Goal: Information Seeking & Learning: Learn about a topic

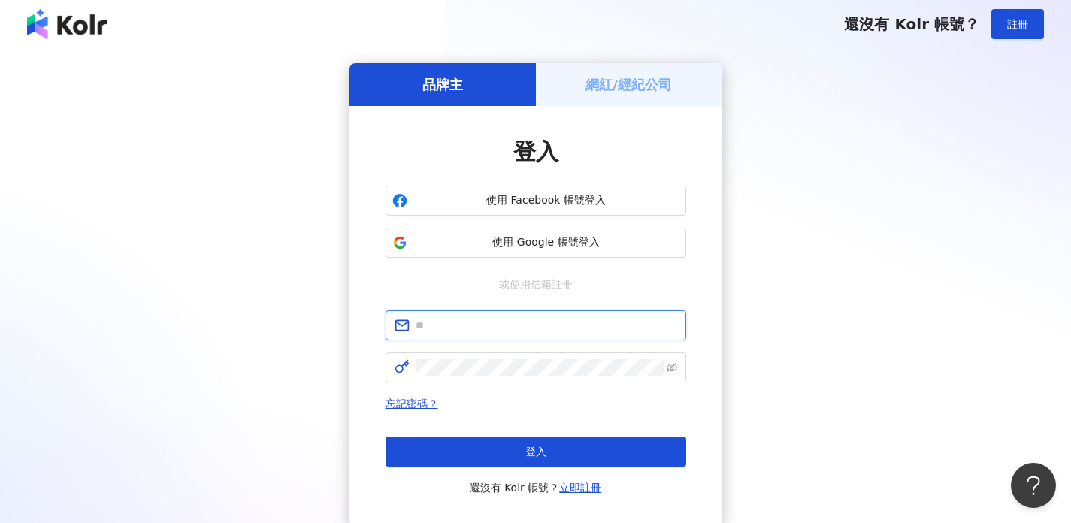
click at [499, 320] on input "text" at bounding box center [547, 325] width 262 height 17
type input "**********"
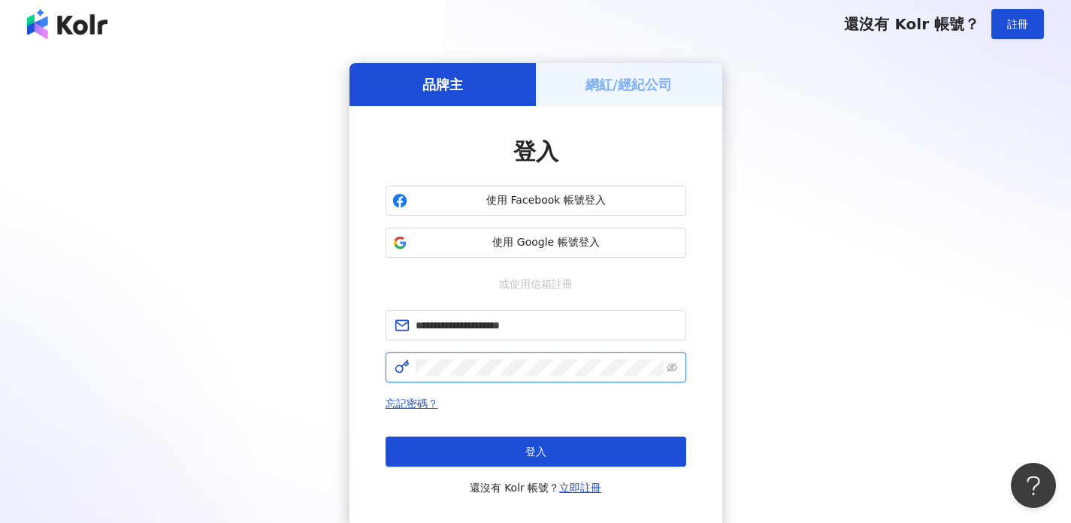
click button "登入" at bounding box center [536, 452] width 301 height 30
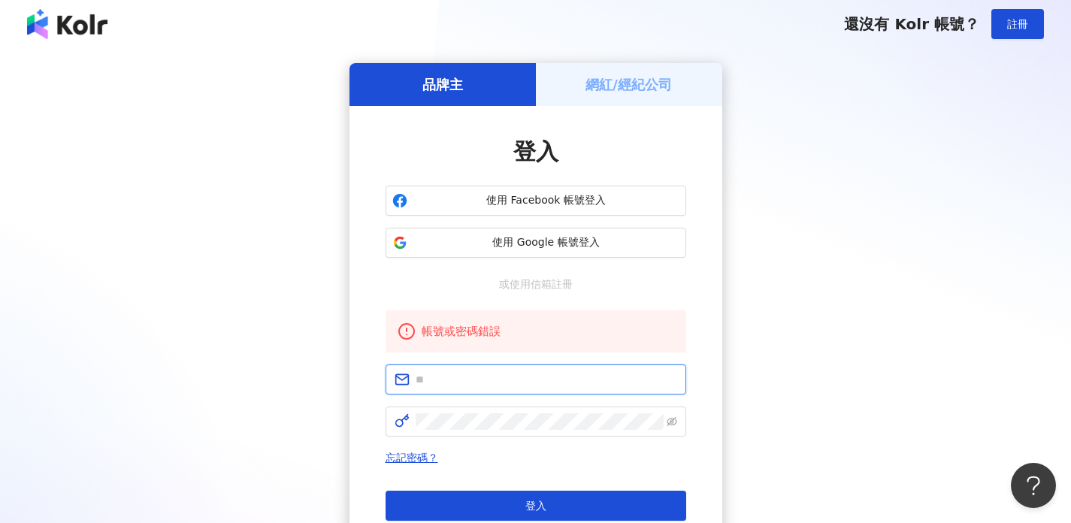
click at [456, 371] on input "text" at bounding box center [547, 379] width 262 height 17
type input "**********"
click at [668, 428] on span at bounding box center [672, 421] width 11 height 17
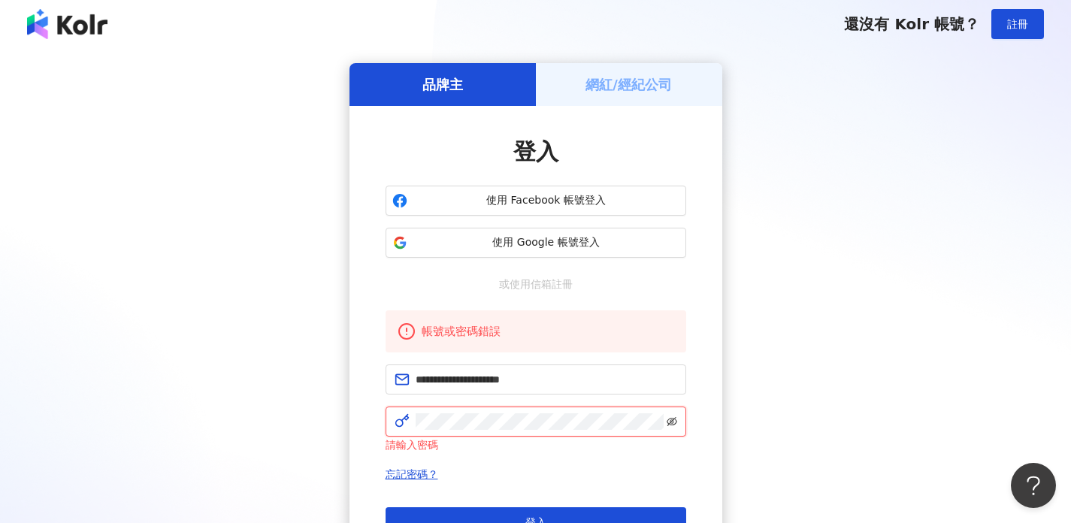
click at [671, 421] on icon "eye-invisible" at bounding box center [672, 421] width 11 height 11
click button "登入" at bounding box center [536, 522] width 301 height 30
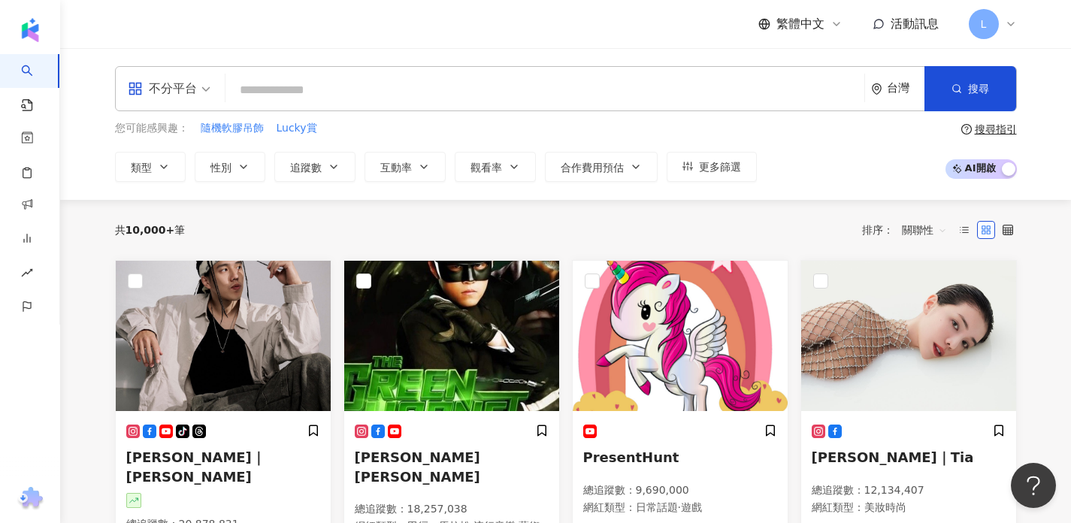
click at [454, 89] on input "search" at bounding box center [545, 90] width 627 height 29
type input "*"
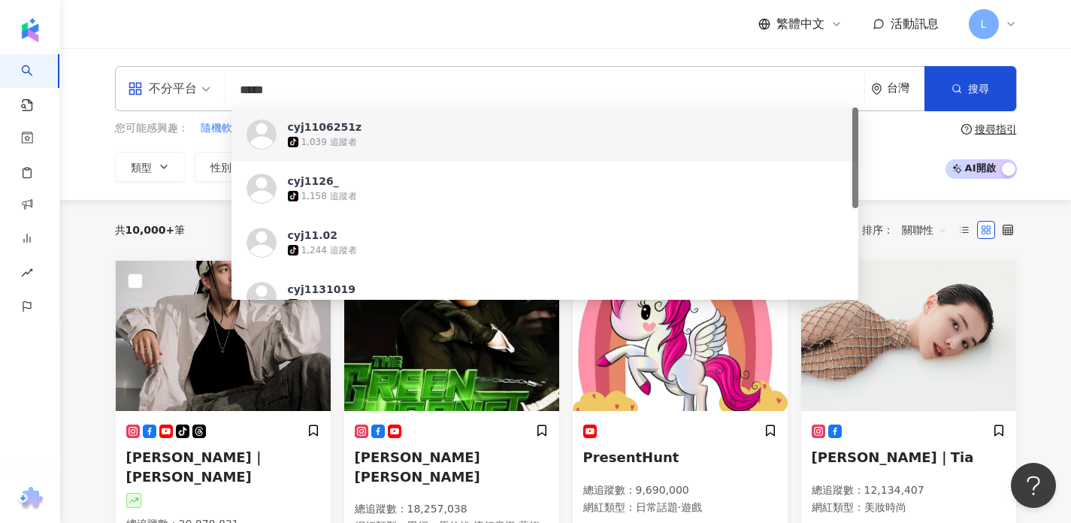
scroll to position [173, 0]
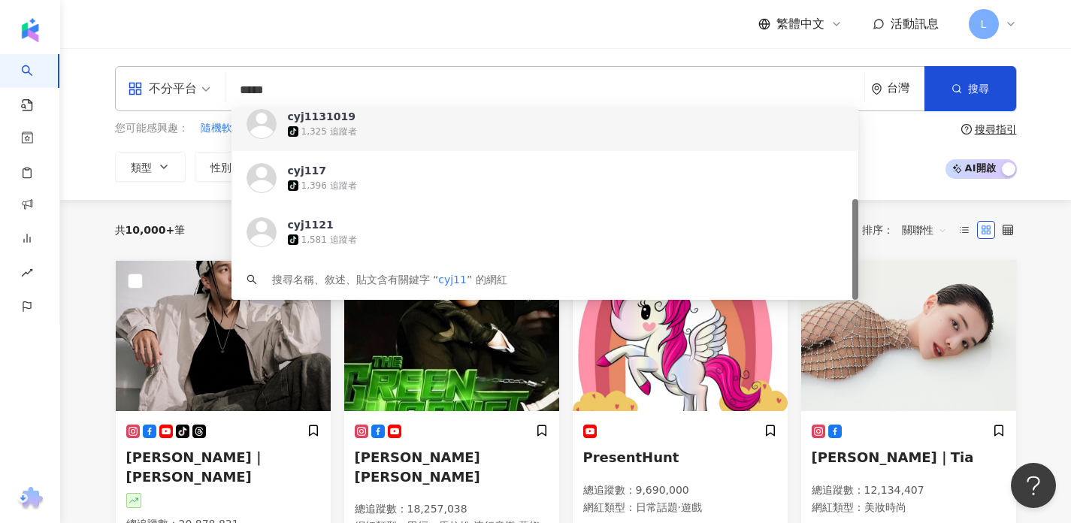
drag, startPoint x: 783, startPoint y: 85, endPoint x: 210, endPoint y: 75, distance: 572.9
click at [210, 75] on div "不分平台 ***** 台灣 搜尋 https://www.tiktok.com/@cyj11.02 https://www.tiktok.com/@cyj11…" at bounding box center [566, 88] width 902 height 45
paste input "**********"
type input "**********"
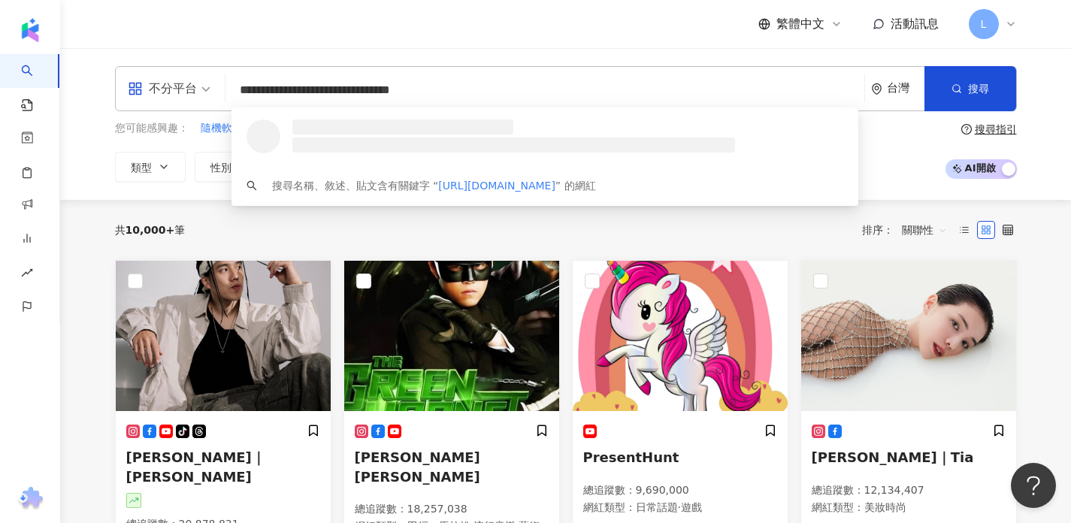
scroll to position [0, 0]
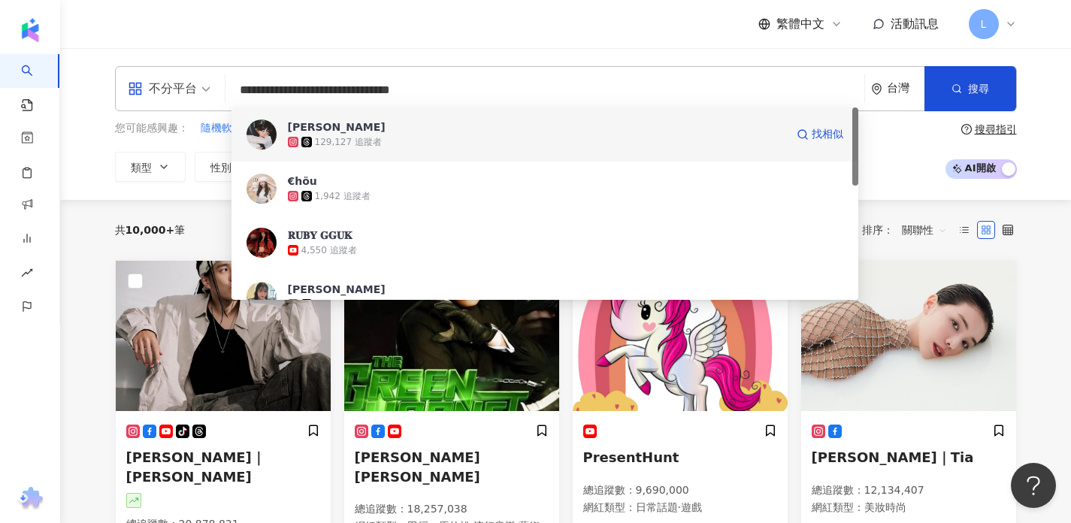
click at [347, 139] on div "129,127 追蹤者" at bounding box center [348, 142] width 67 height 13
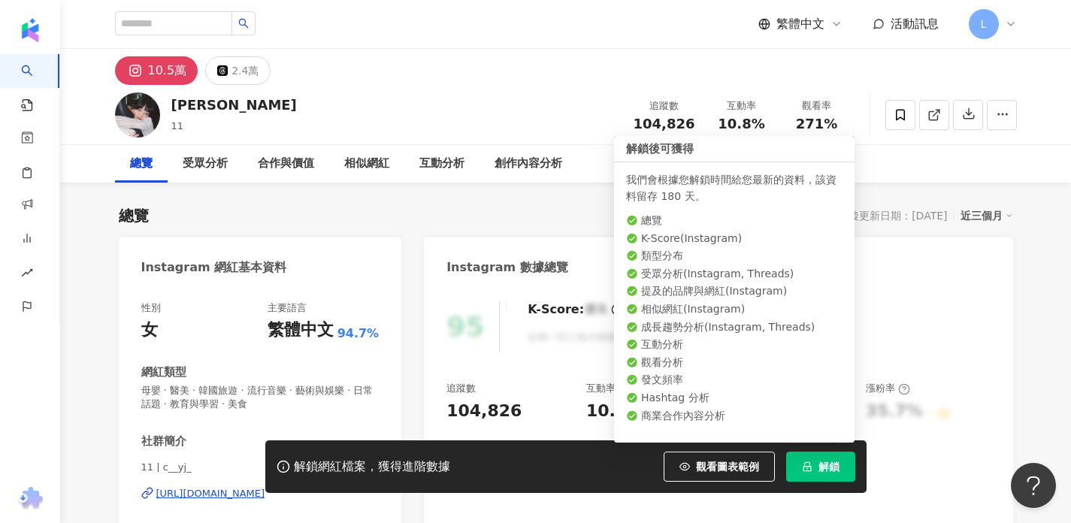
click at [834, 468] on span "解鎖" at bounding box center [829, 467] width 21 height 12
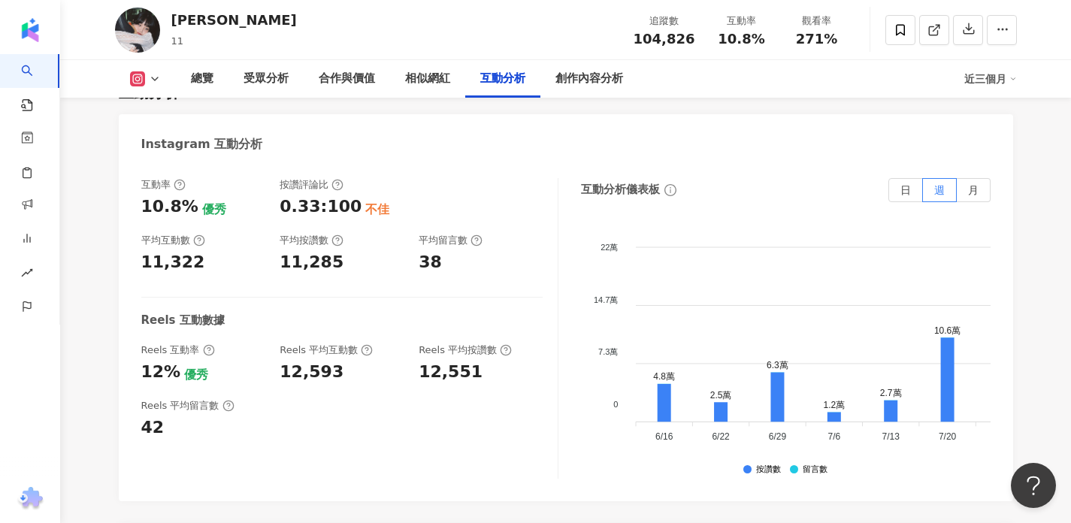
scroll to position [3072, 0]
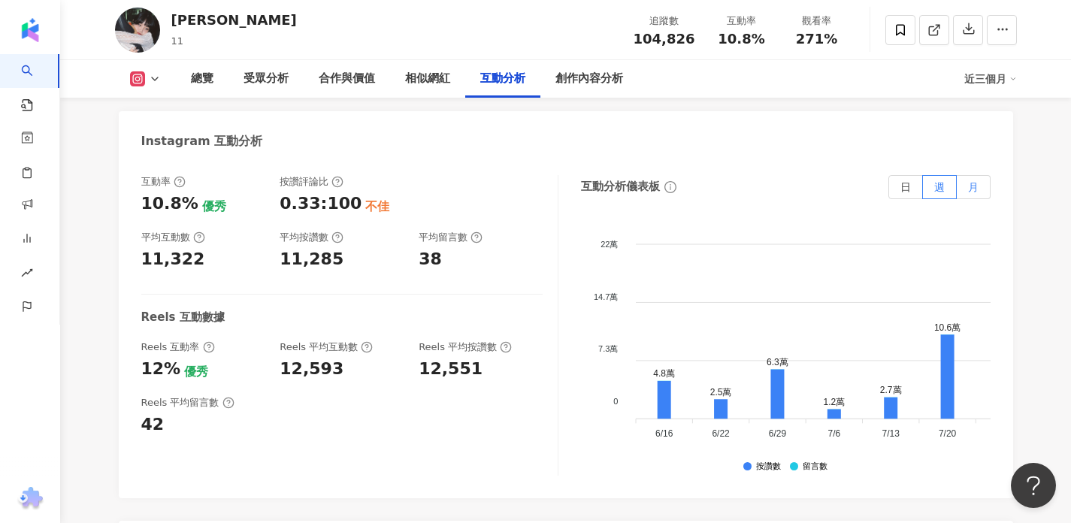
click at [971, 175] on label "月" at bounding box center [974, 187] width 34 height 24
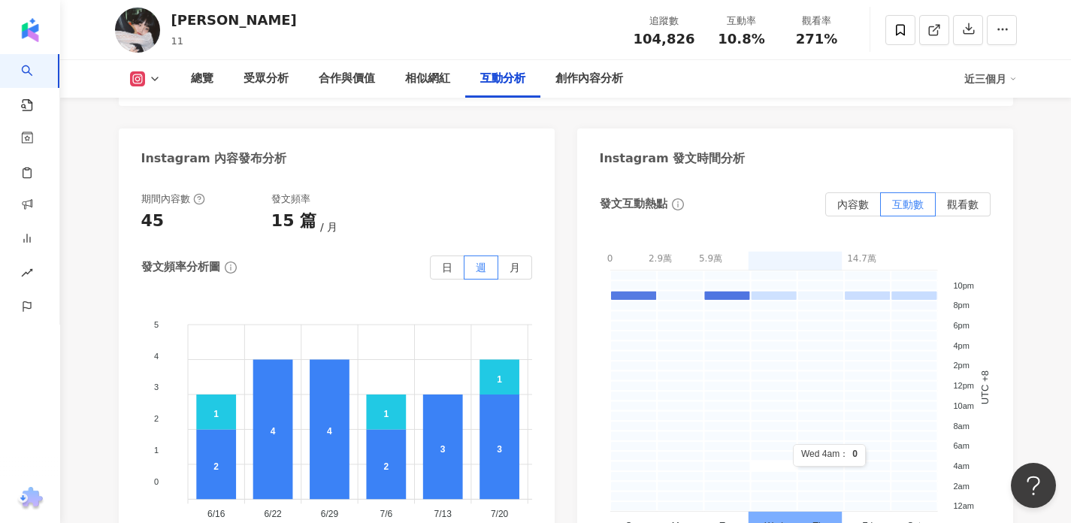
scroll to position [3869, 0]
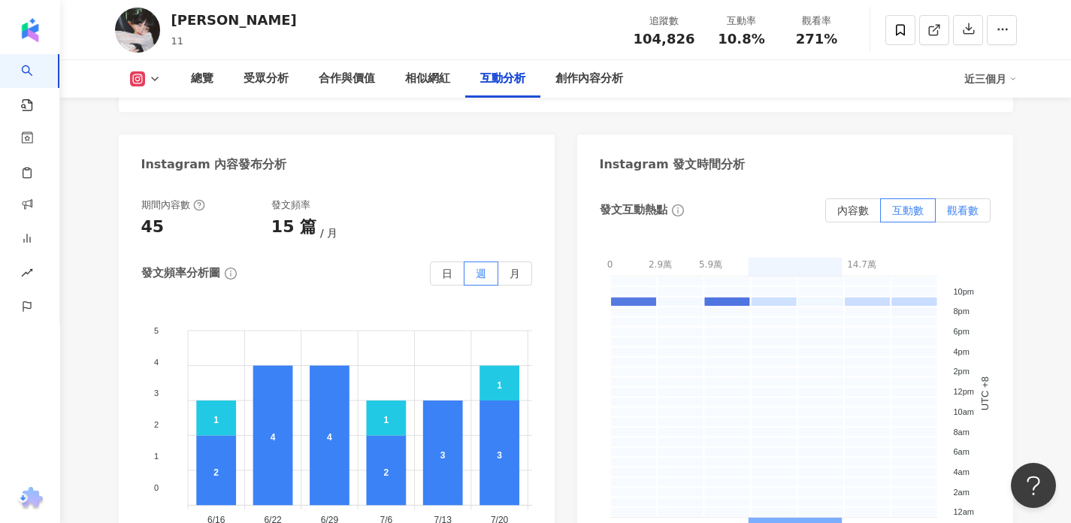
click at [963, 204] on span "觀看數" at bounding box center [963, 210] width 32 height 12
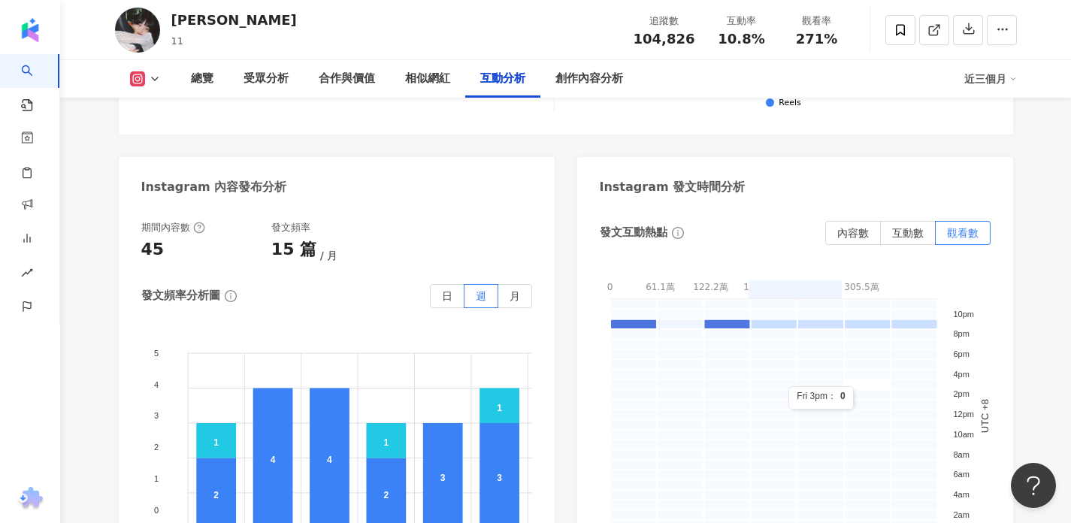
scroll to position [3845, 0]
click at [888, 222] on label "互動數" at bounding box center [908, 234] width 55 height 24
click at [848, 228] on span "內容數" at bounding box center [853, 234] width 32 height 12
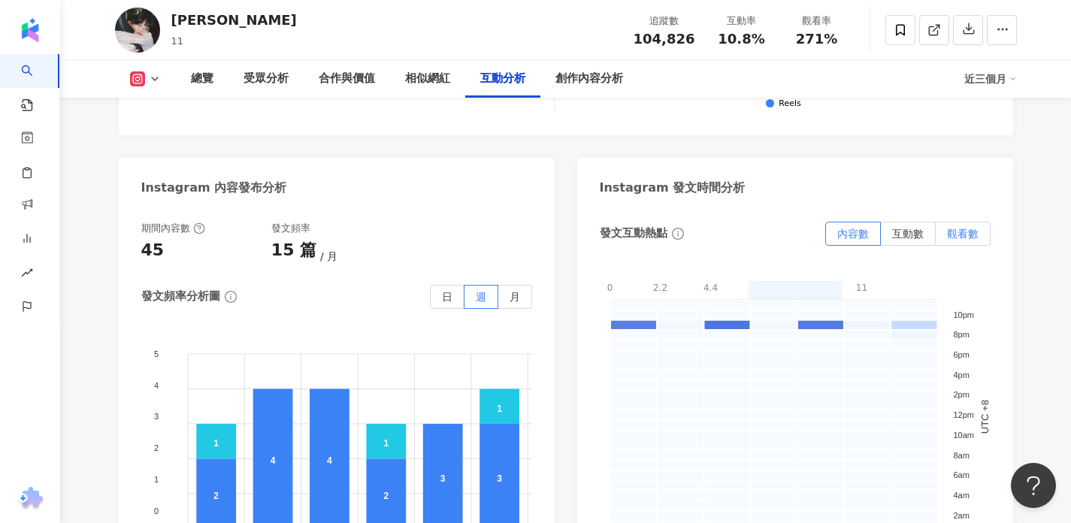
click at [947, 228] on span "觀看數" at bounding box center [963, 234] width 32 height 12
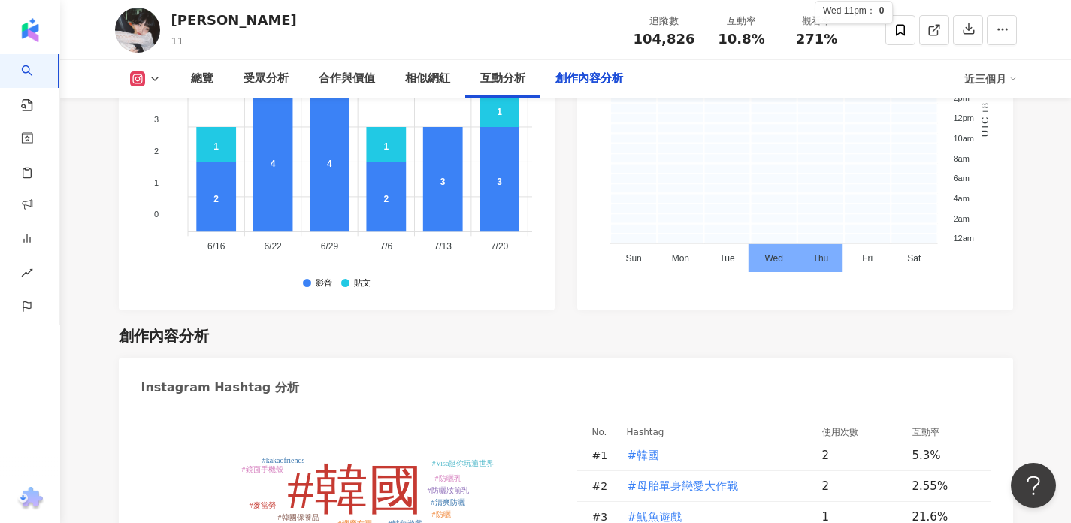
scroll to position [4402, 0]
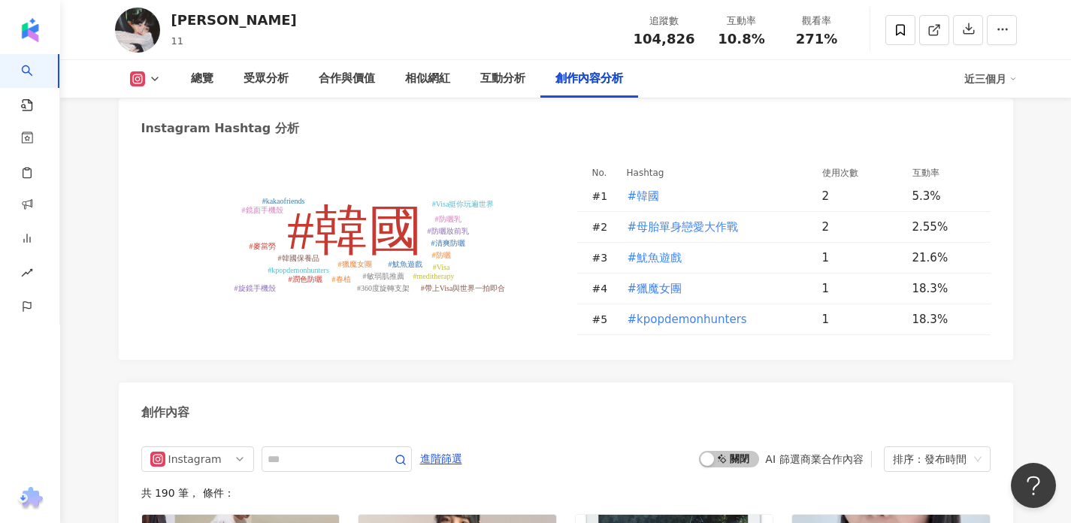
click at [400, 289] on icon "#韓國 #魷魚遊戲 #獵魔女團 #kpopdemonhunters #韓國保養品 #meditherapy #敏弱肌推薦 #防曬乳 #防曬妝前乳 #潤色防曬 …" at bounding box center [347, 248] width 413 height 173
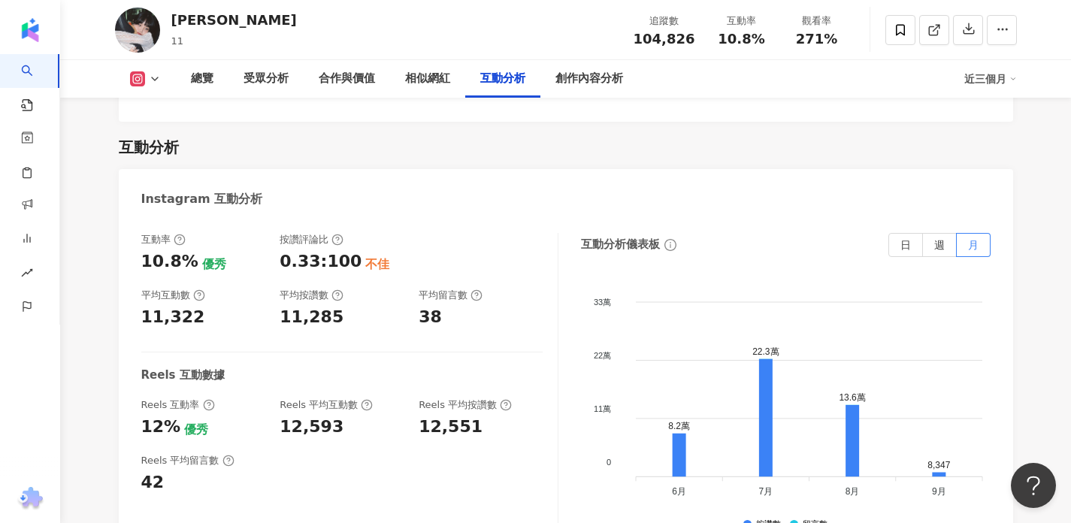
scroll to position [2992, 0]
